Goal: Navigation & Orientation: Find specific page/section

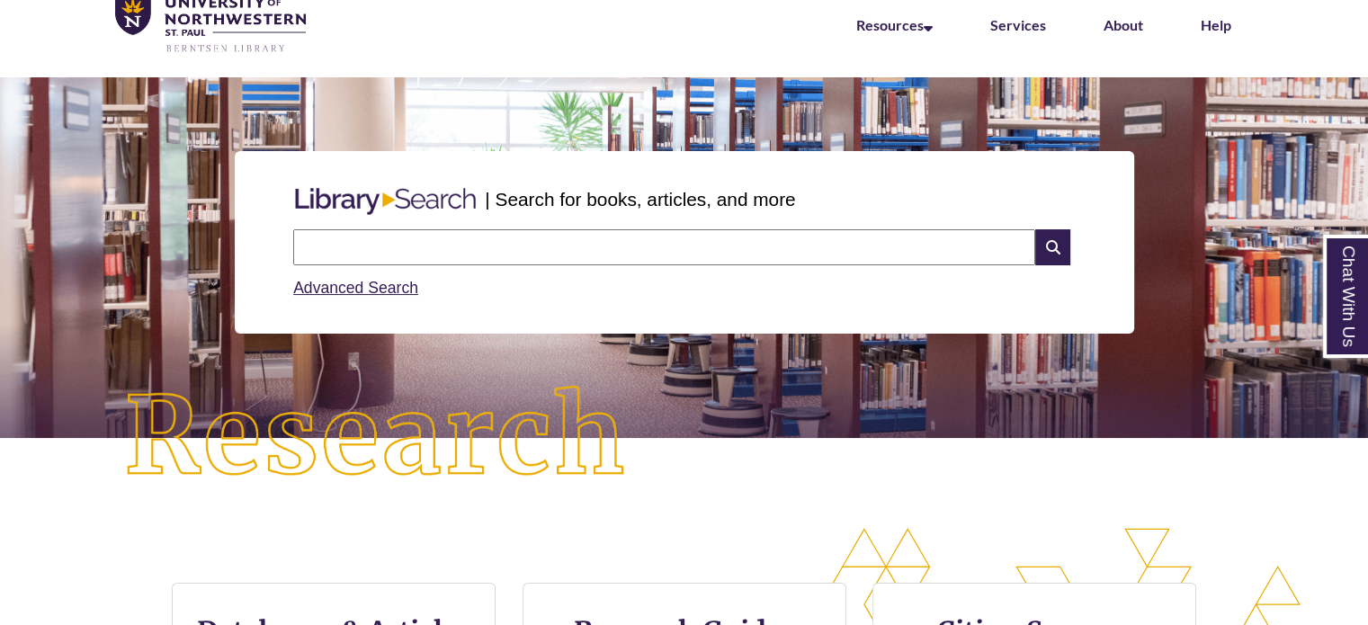
scroll to position [81, 0]
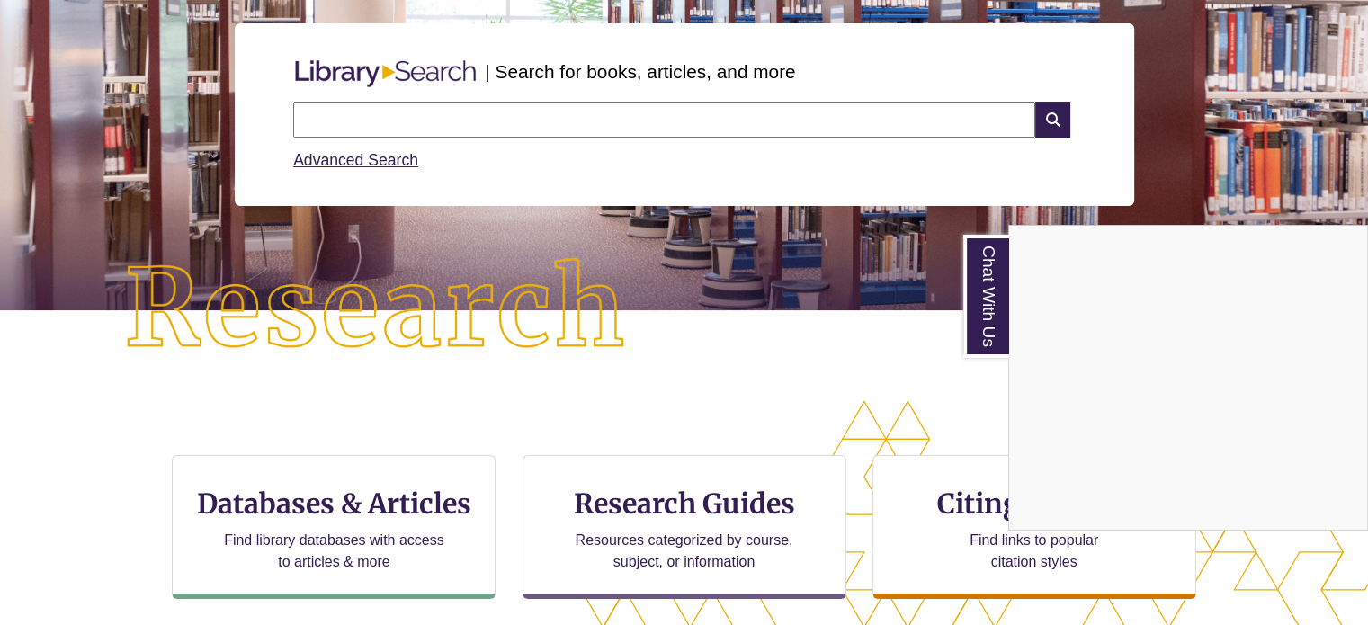
scroll to position [243, 0]
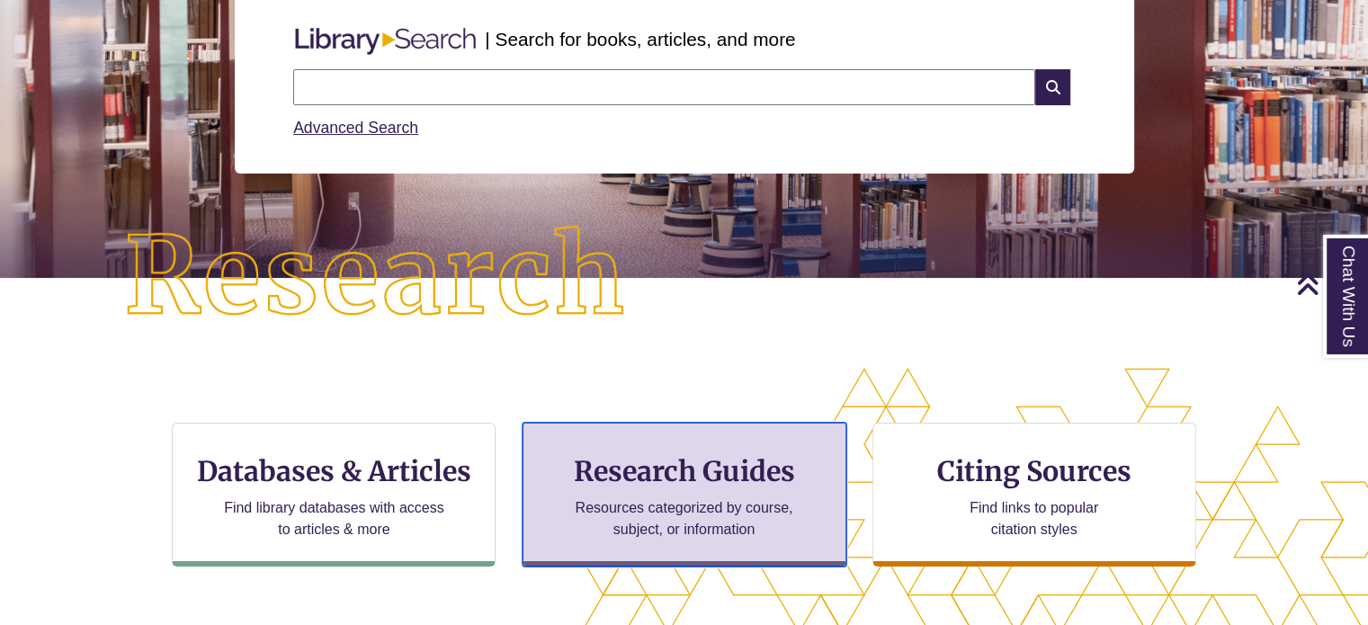
click at [555, 515] on div "Research Guides Resources categorized by course, subject, or information" at bounding box center [685, 495] width 324 height 144
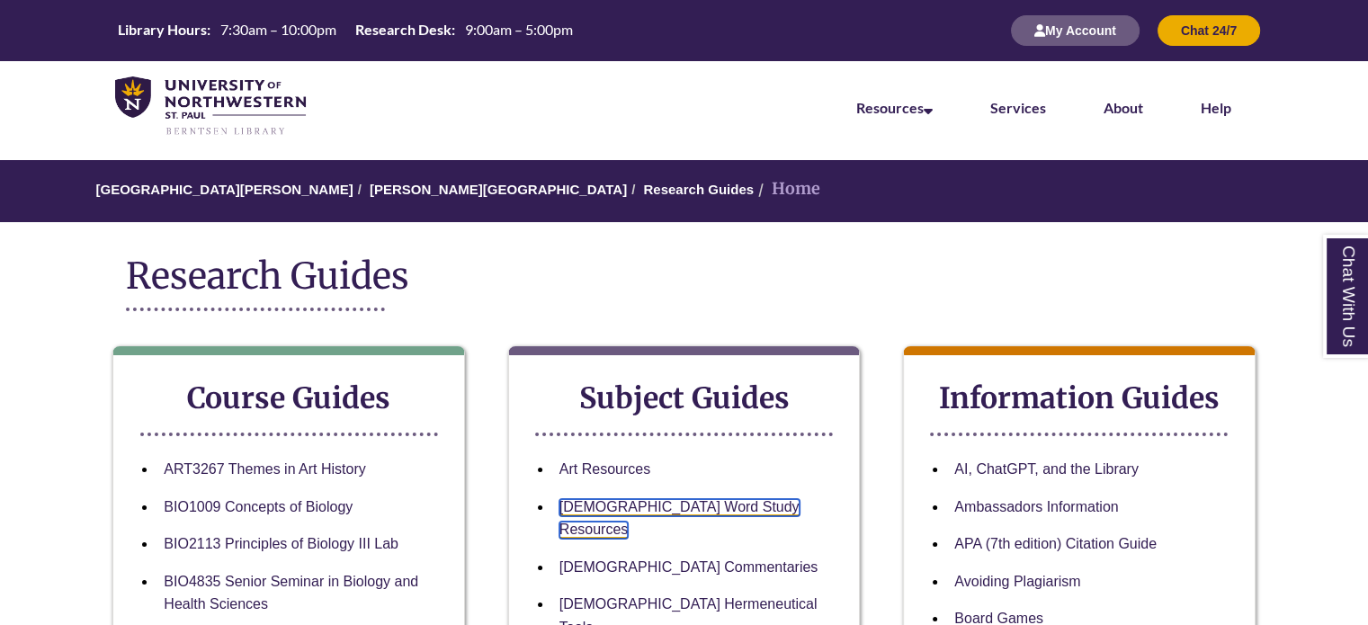
click at [610, 504] on link "[DEMOGRAPHIC_DATA] Word Study Resources" at bounding box center [680, 519] width 240 height 40
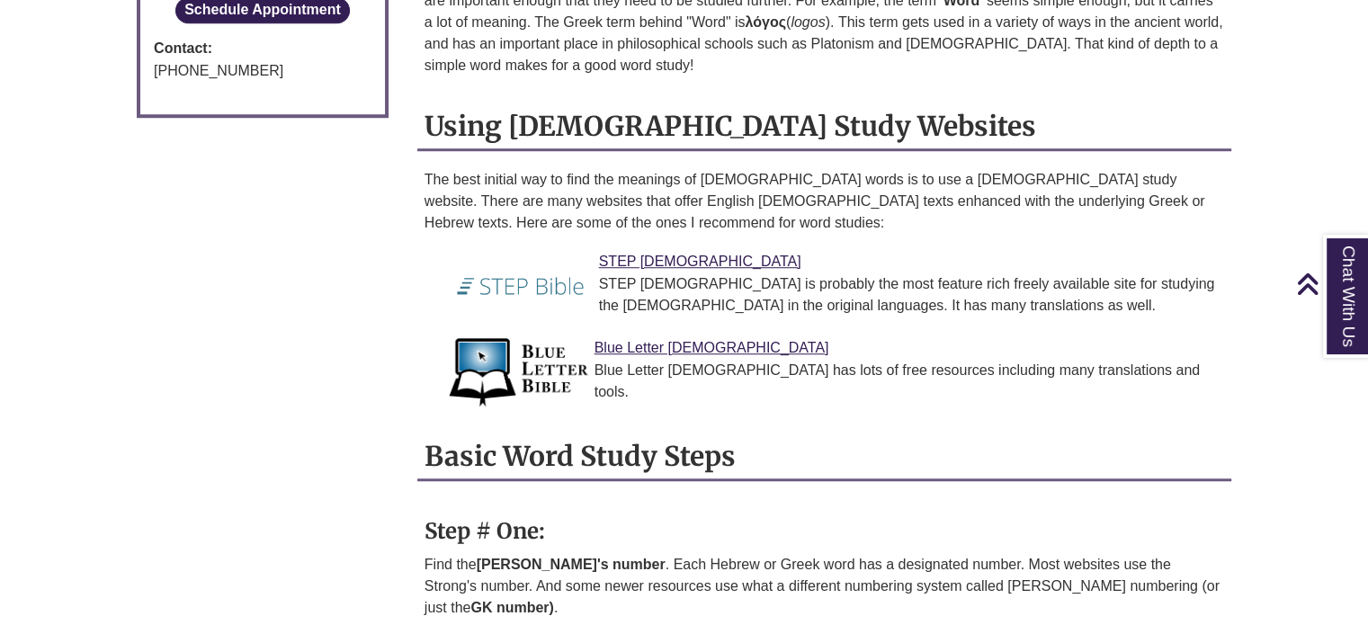
scroll to position [1306, 0]
